Goal: Find specific page/section: Find specific page/section

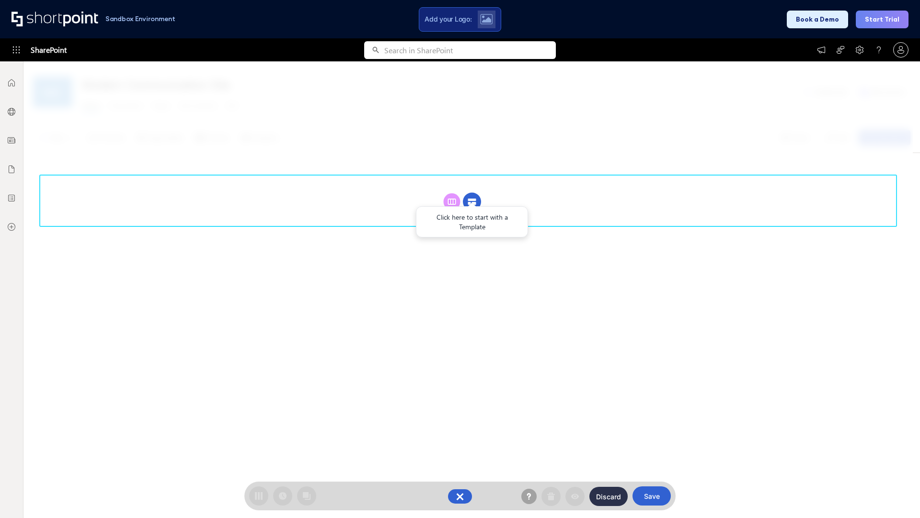
click at [472, 201] on circle at bounding box center [472, 202] width 18 height 18
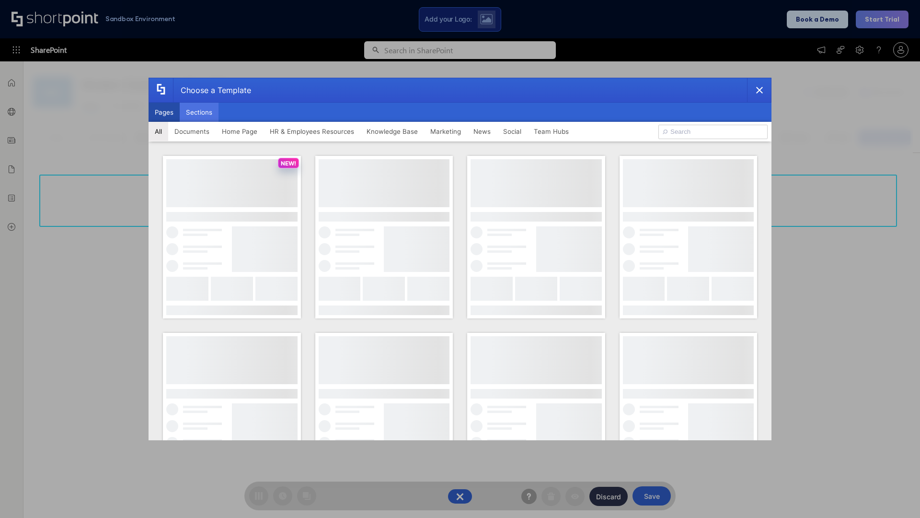
click at [199, 112] on button "Sections" at bounding box center [199, 112] width 39 height 19
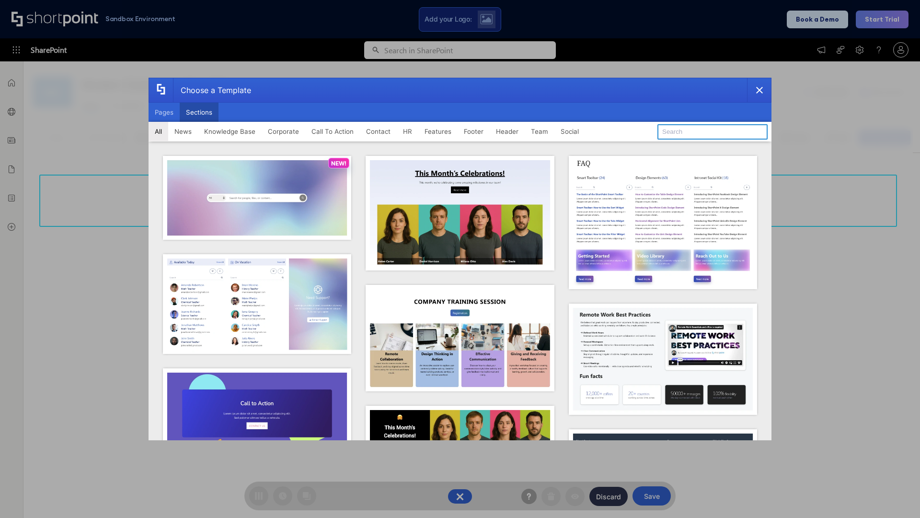
type input "CTA 2"
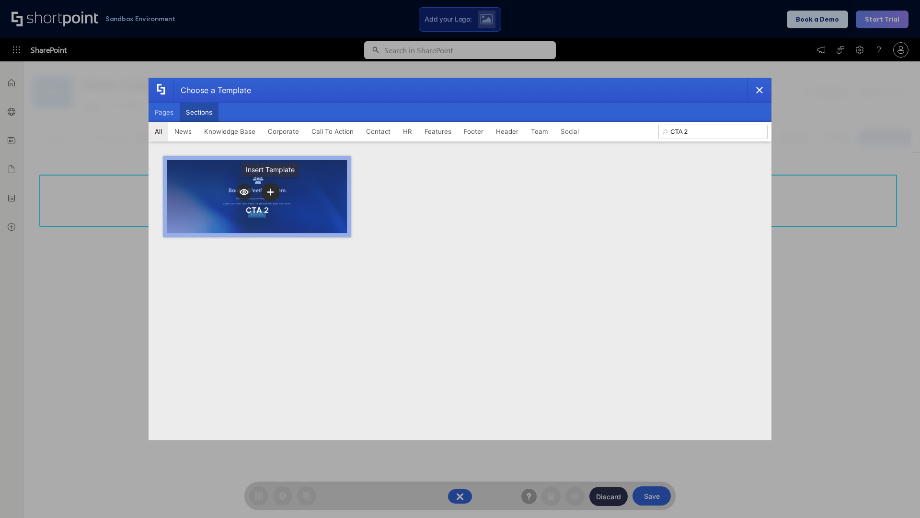
click at [270, 192] on icon "template selector" at bounding box center [270, 191] width 7 height 7
